Goal: Transaction & Acquisition: Purchase product/service

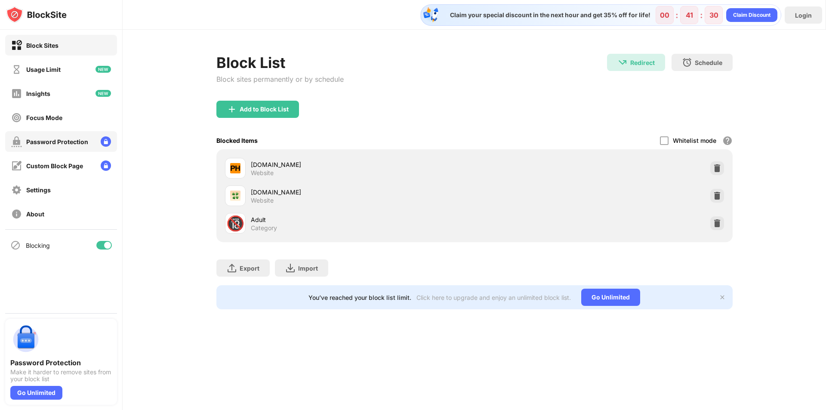
click at [74, 148] on div "Password Protection" at bounding box center [61, 141] width 112 height 21
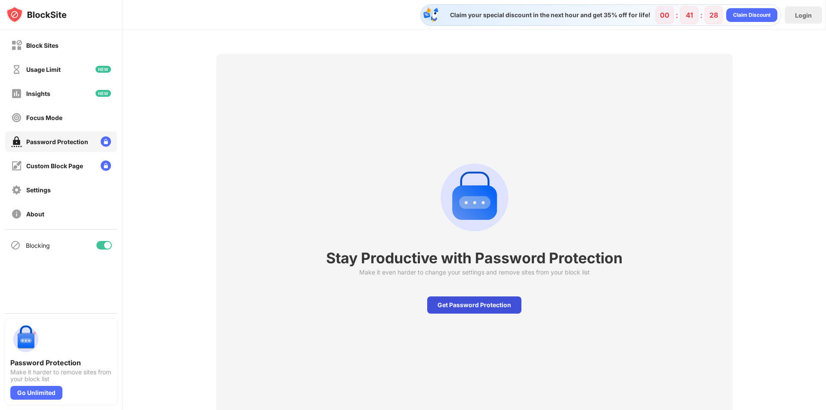
click at [480, 307] on div "Get Password Protection" at bounding box center [474, 304] width 94 height 17
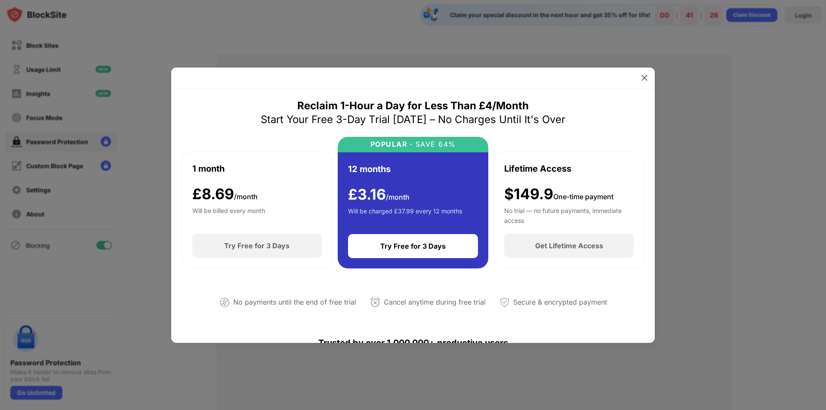
click at [259, 210] on div "Will be billed every month" at bounding box center [228, 214] width 73 height 17
click at [405, 206] on div "£ 3.16 /month Will be charged £37.99 every 12 months" at bounding box center [405, 205] width 114 height 38
click at [547, 196] on div "$149.9 One-time payment" at bounding box center [558, 194] width 109 height 18
click at [642, 79] on img at bounding box center [644, 78] width 9 height 9
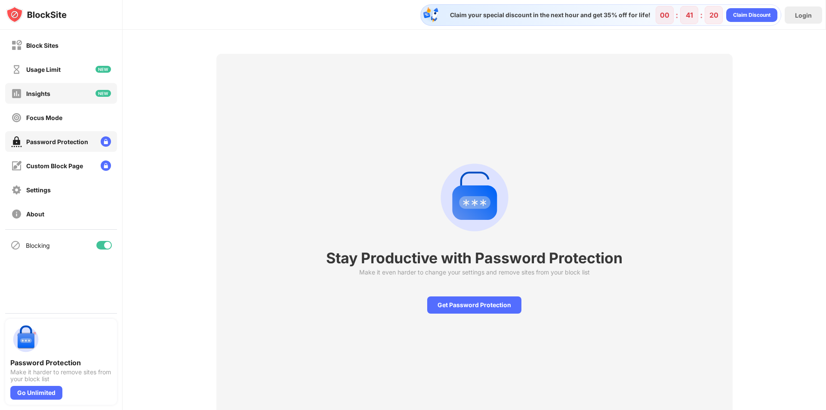
click at [58, 94] on div "Insights" at bounding box center [61, 93] width 112 height 21
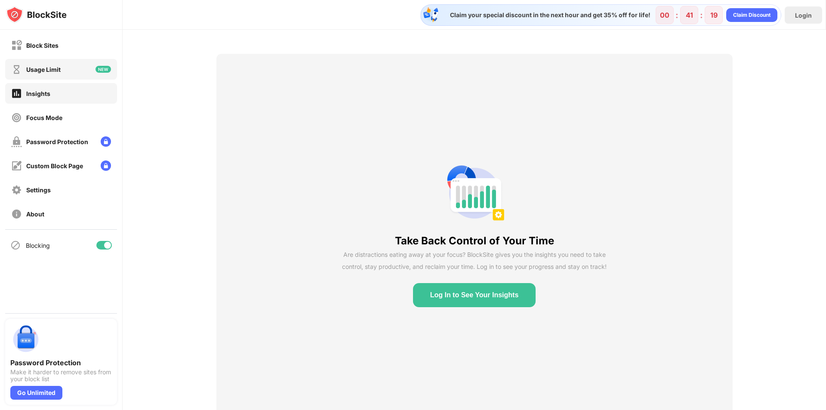
click at [73, 67] on div "Usage Limit" at bounding box center [61, 69] width 112 height 21
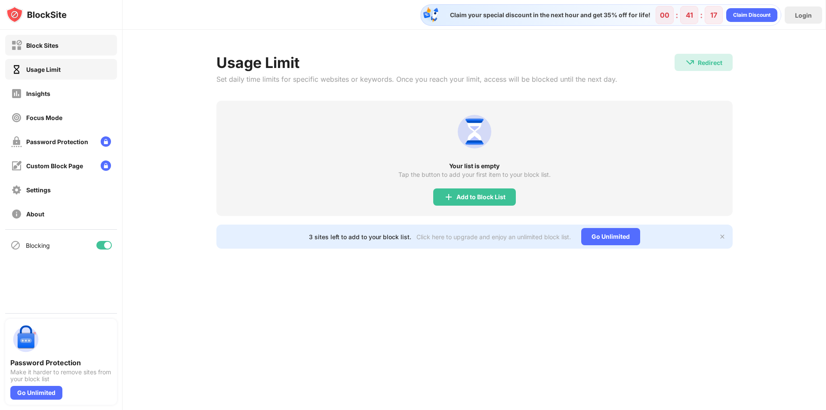
click at [42, 46] on div "Block Sites" at bounding box center [42, 45] width 32 height 7
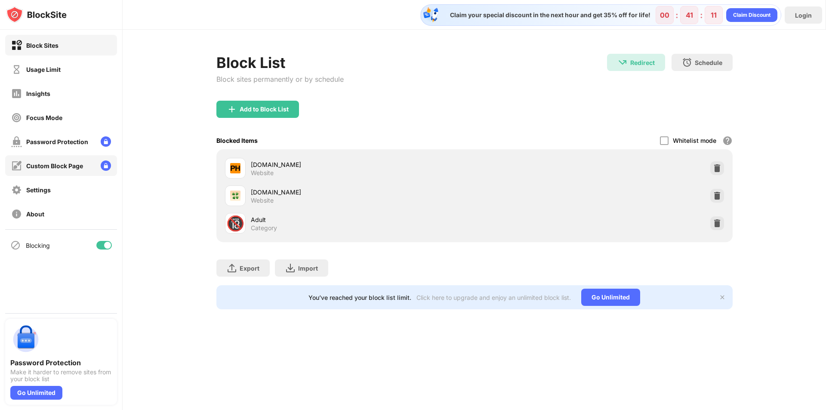
click at [53, 179] on div "Settings" at bounding box center [61, 189] width 112 height 21
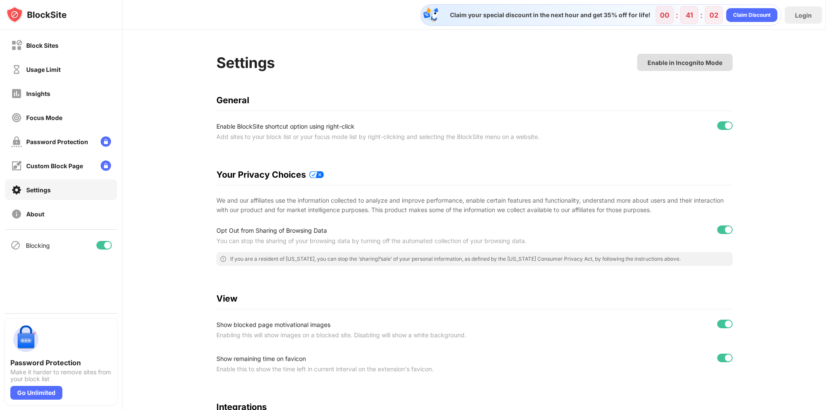
click at [658, 62] on div "Enable in Incognito Mode" at bounding box center [684, 62] width 75 height 7
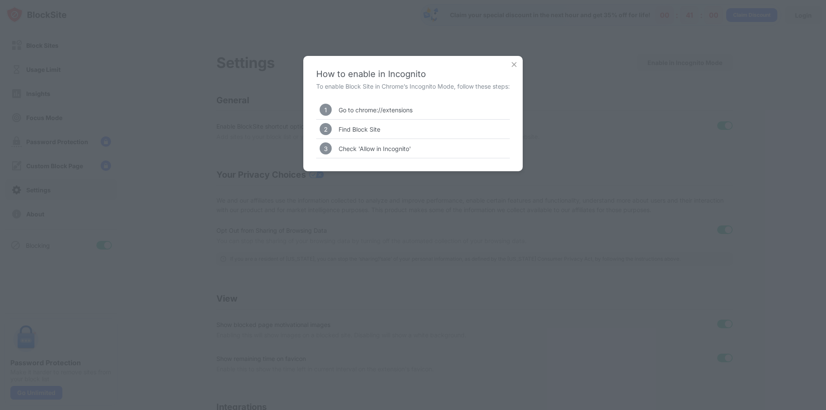
click at [515, 65] on img at bounding box center [514, 64] width 9 height 9
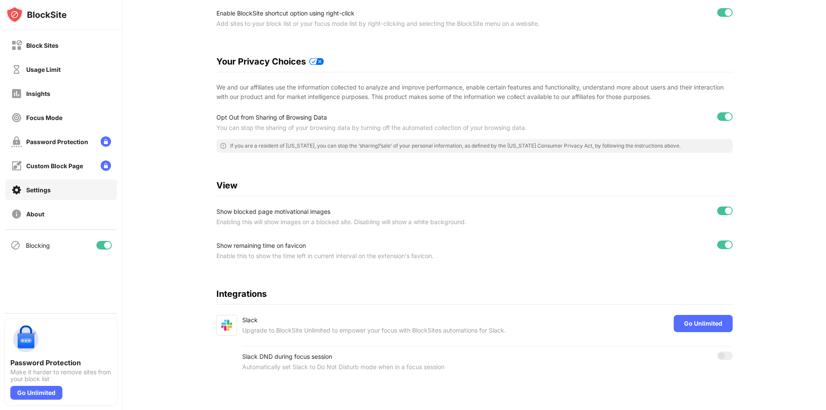
scroll to position [120, 0]
